Goal: Task Accomplishment & Management: Use online tool/utility

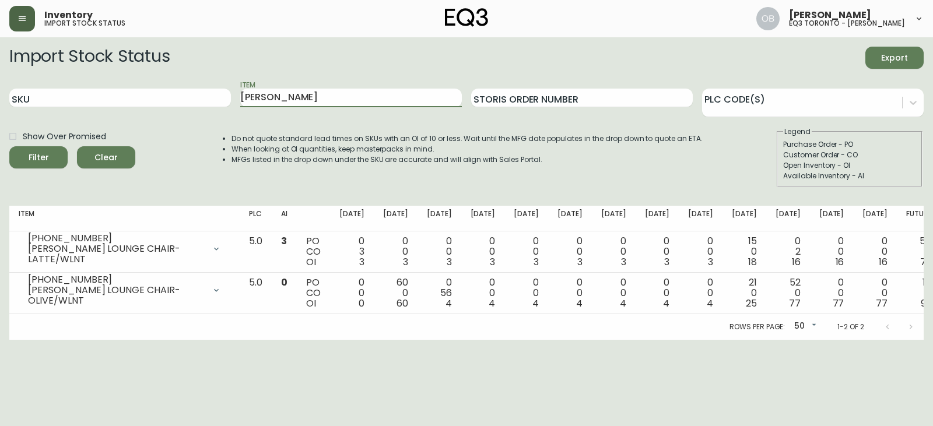
click at [26, 9] on button "button" at bounding box center [22, 19] width 26 height 26
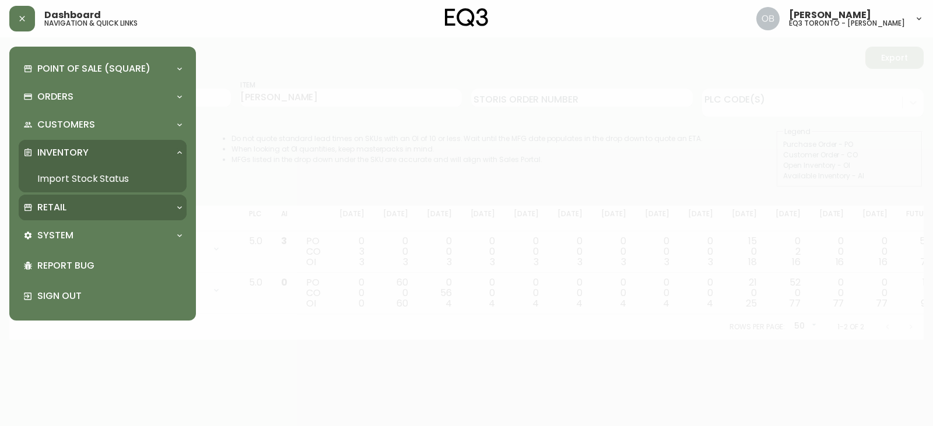
drag, startPoint x: 57, startPoint y: 206, endPoint x: 60, endPoint y: 218, distance: 11.9
click at [57, 206] on p "Retail" at bounding box center [51, 207] width 29 height 13
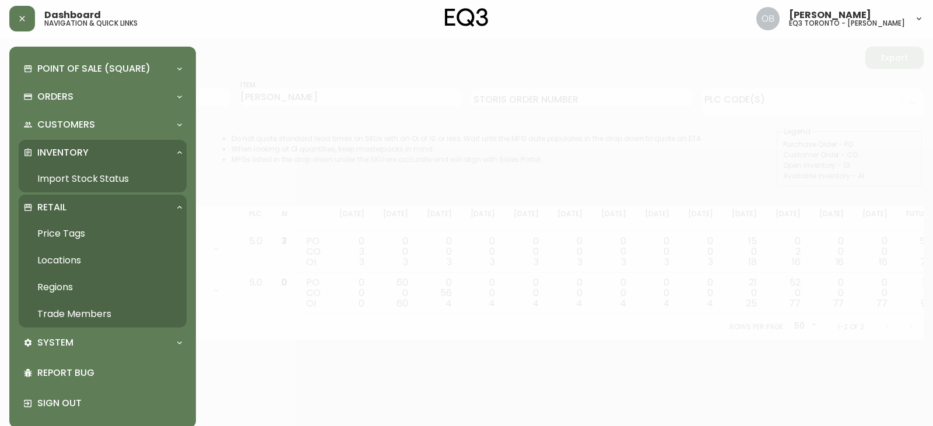
click at [74, 317] on link "Trade Members" at bounding box center [103, 314] width 168 height 27
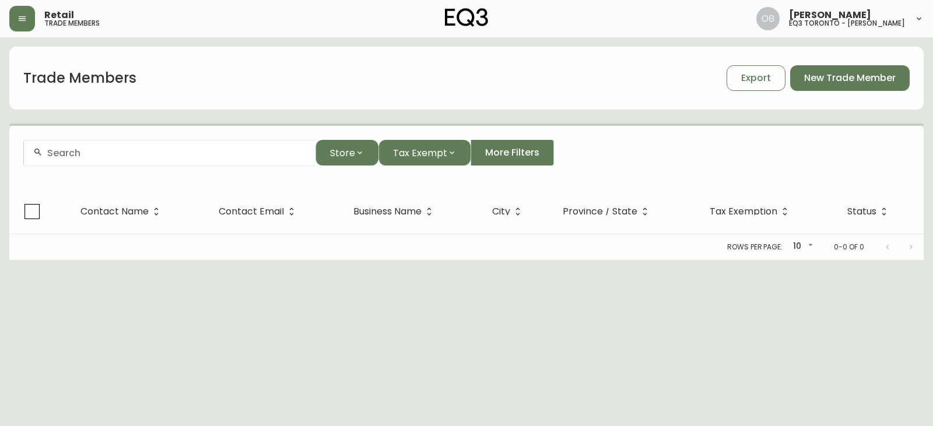
click at [182, 157] on input "text" at bounding box center [176, 153] width 259 height 11
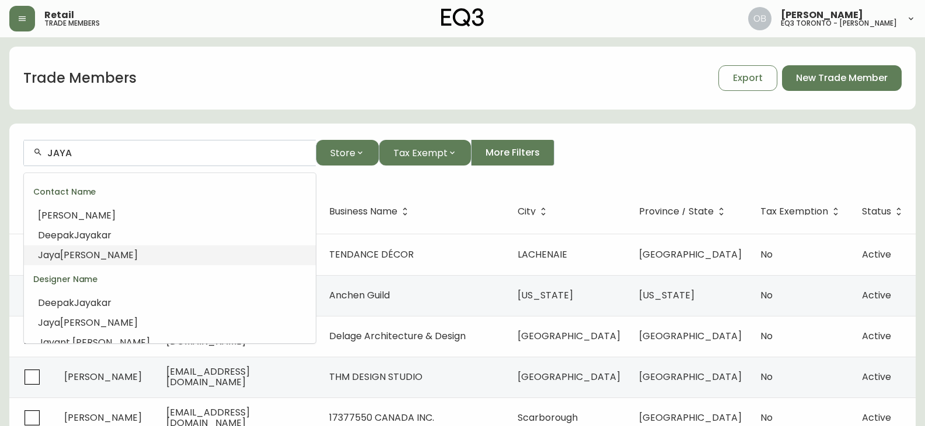
click at [107, 254] on li "[PERSON_NAME]" at bounding box center [170, 256] width 292 height 20
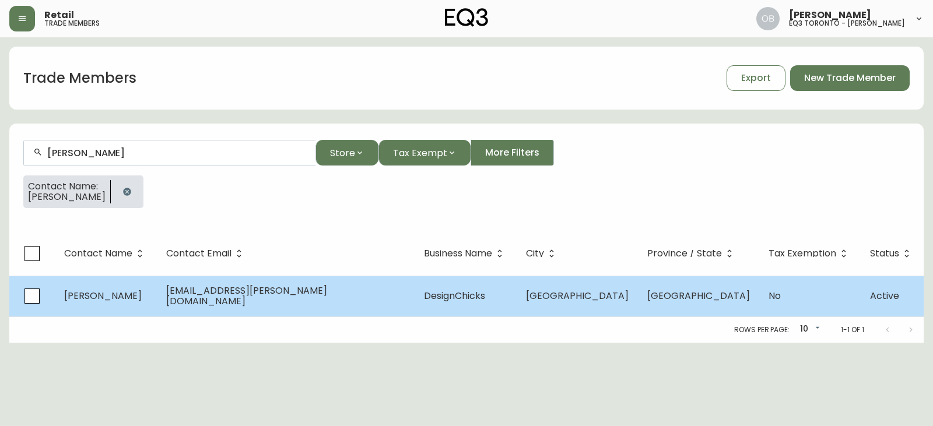
type input "[PERSON_NAME]"
click at [428, 296] on span "DesignChicks" at bounding box center [454, 295] width 61 height 13
select select "ON"
select select "CA"
select select "CA_EN"
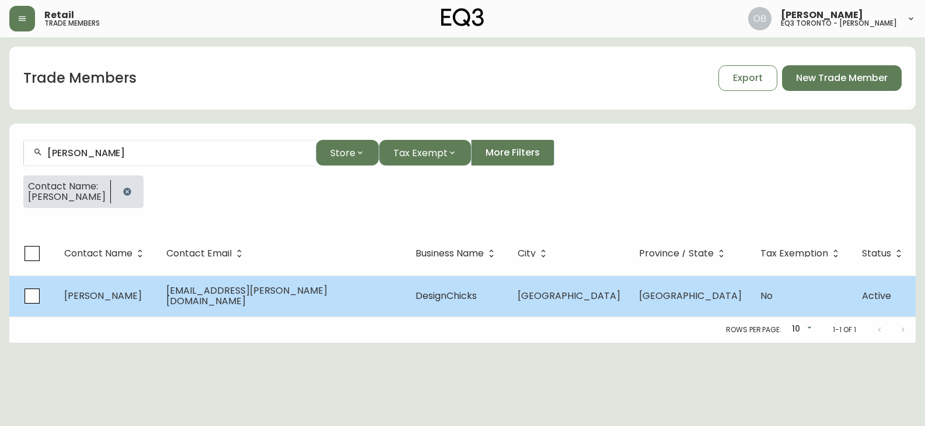
select select "Other"
select select "Interior Designer"
select select "false"
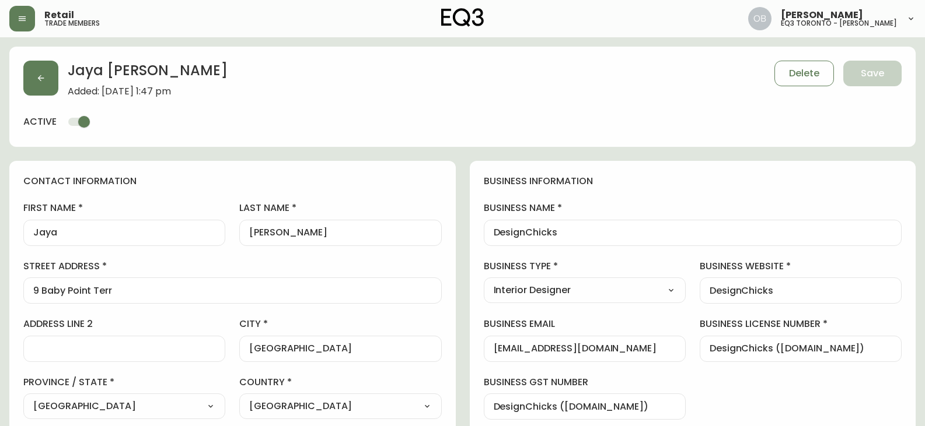
type input "EQ3 [GEOGRAPHIC_DATA] - [PERSON_NAME]"
select select "cjw10z96s008u6gs0ccm7hd19"
click at [22, 16] on icon "button" at bounding box center [22, 18] width 7 height 5
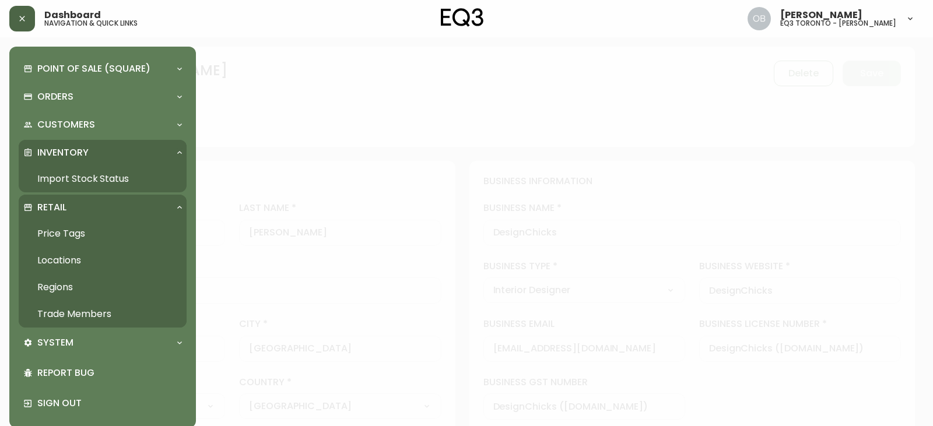
click at [55, 180] on link "Import Stock Status" at bounding box center [103, 179] width 168 height 27
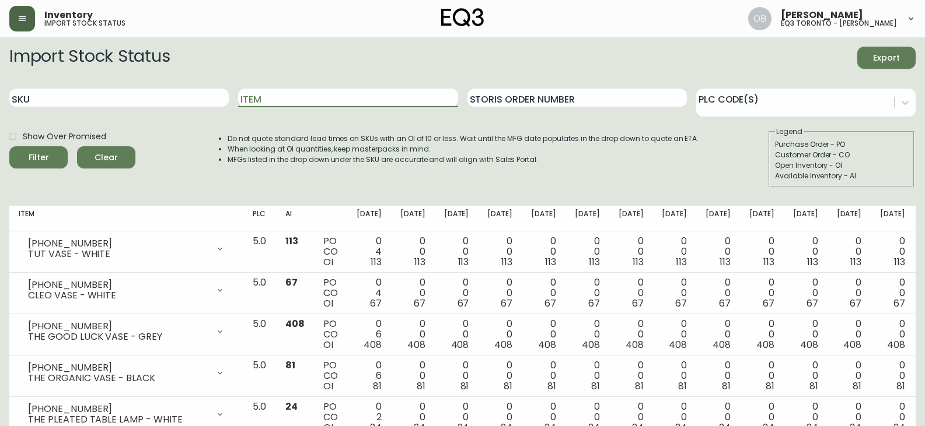
click at [244, 101] on input "Item" at bounding box center [347, 98] width 219 height 19
click at [195, 100] on input "SKU" at bounding box center [118, 98] width 219 height 19
paste input "[PHONE_NUMBER]"
type input "[PHONE_NUMBER]"
click at [9, 146] on button "Filter" at bounding box center [38, 157] width 58 height 22
